Goal: Check status: Check status

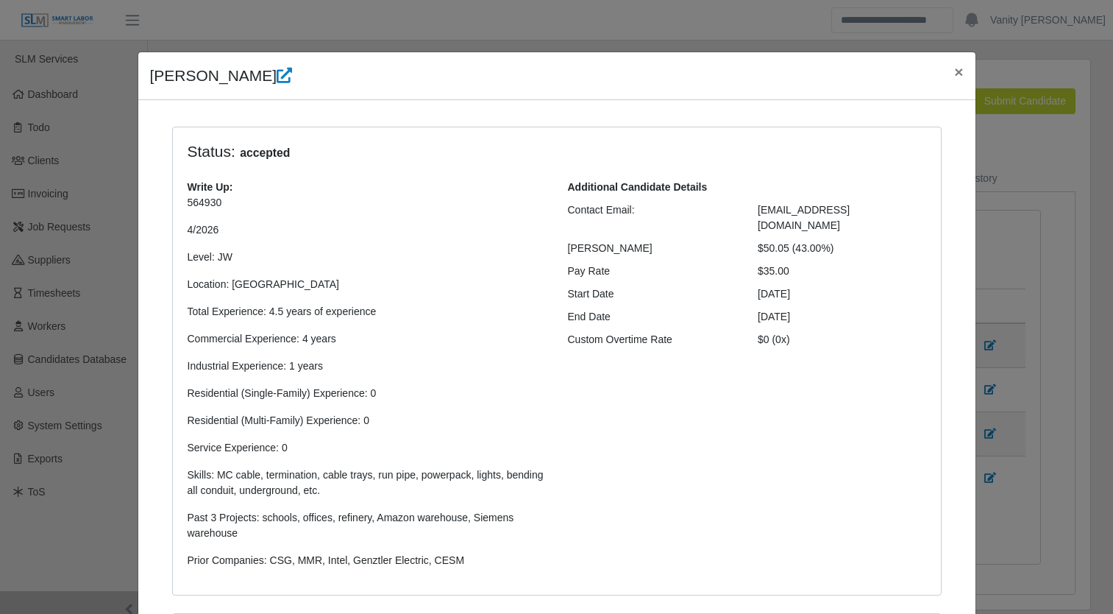
select select "****"
click at [954, 73] on span "×" at bounding box center [958, 71] width 9 height 17
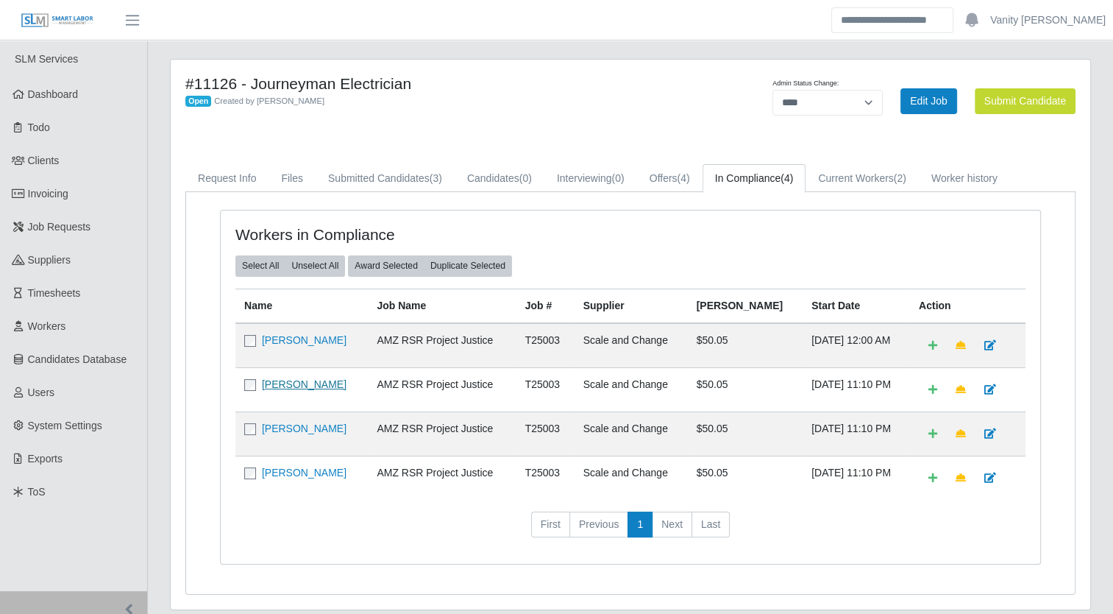
click at [281, 380] on link "[PERSON_NAME]" at bounding box center [304, 384] width 85 height 12
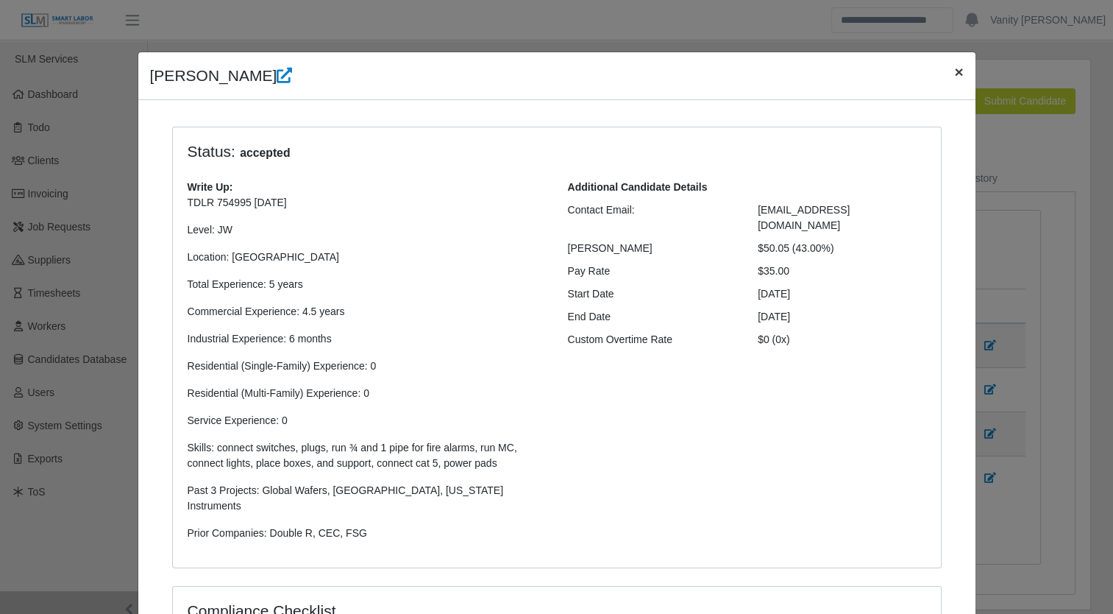
click at [954, 71] on span "×" at bounding box center [958, 71] width 9 height 17
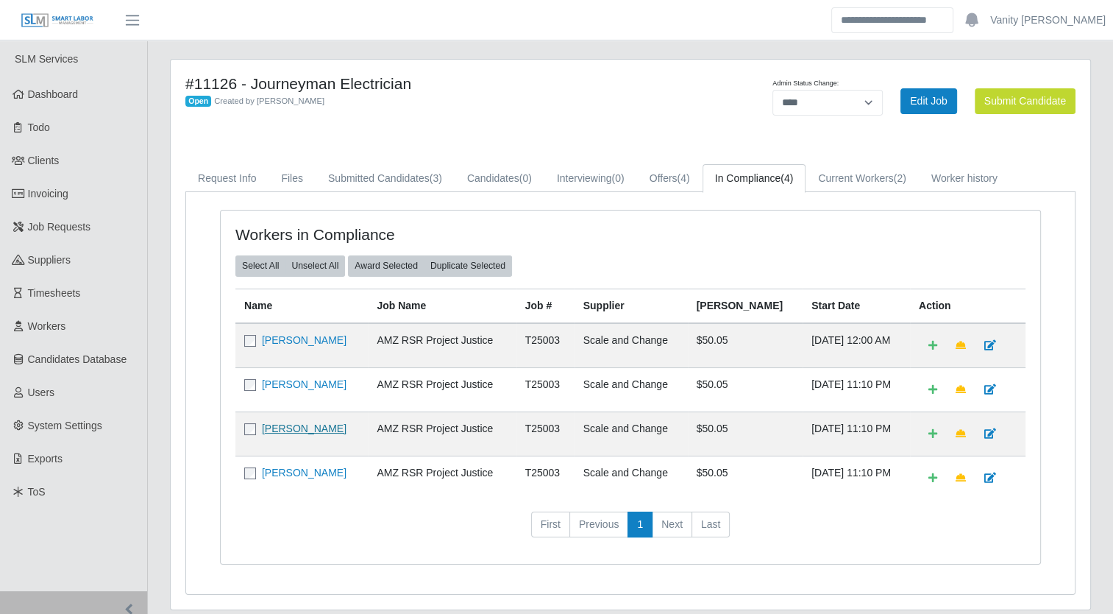
click at [292, 424] on link "[PERSON_NAME]" at bounding box center [304, 428] width 85 height 12
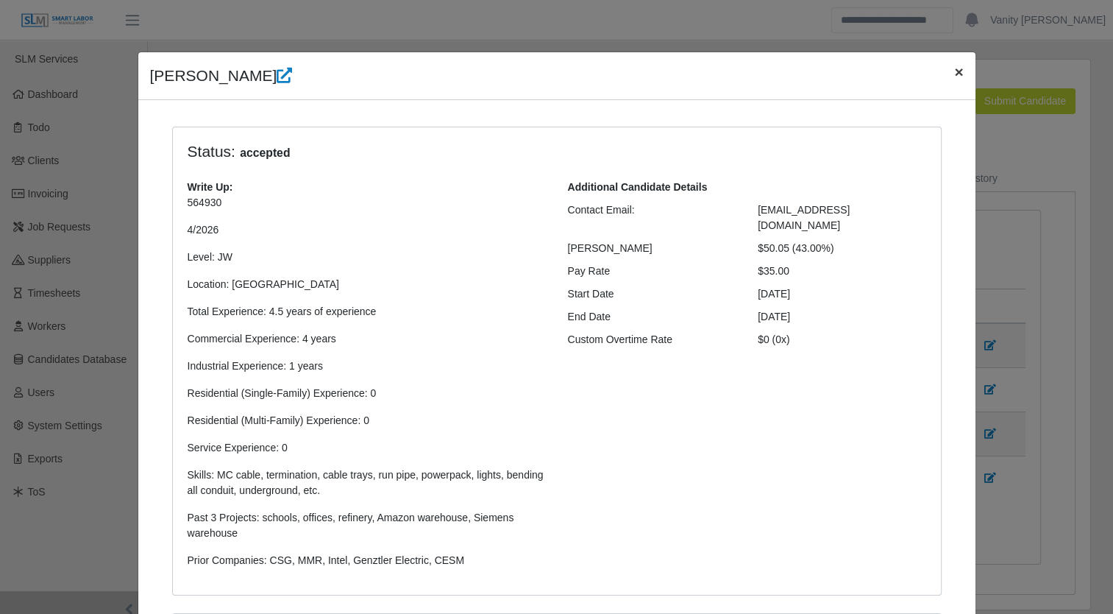
click at [954, 69] on span "×" at bounding box center [958, 71] width 9 height 17
